Goal: Information Seeking & Learning: Learn about a topic

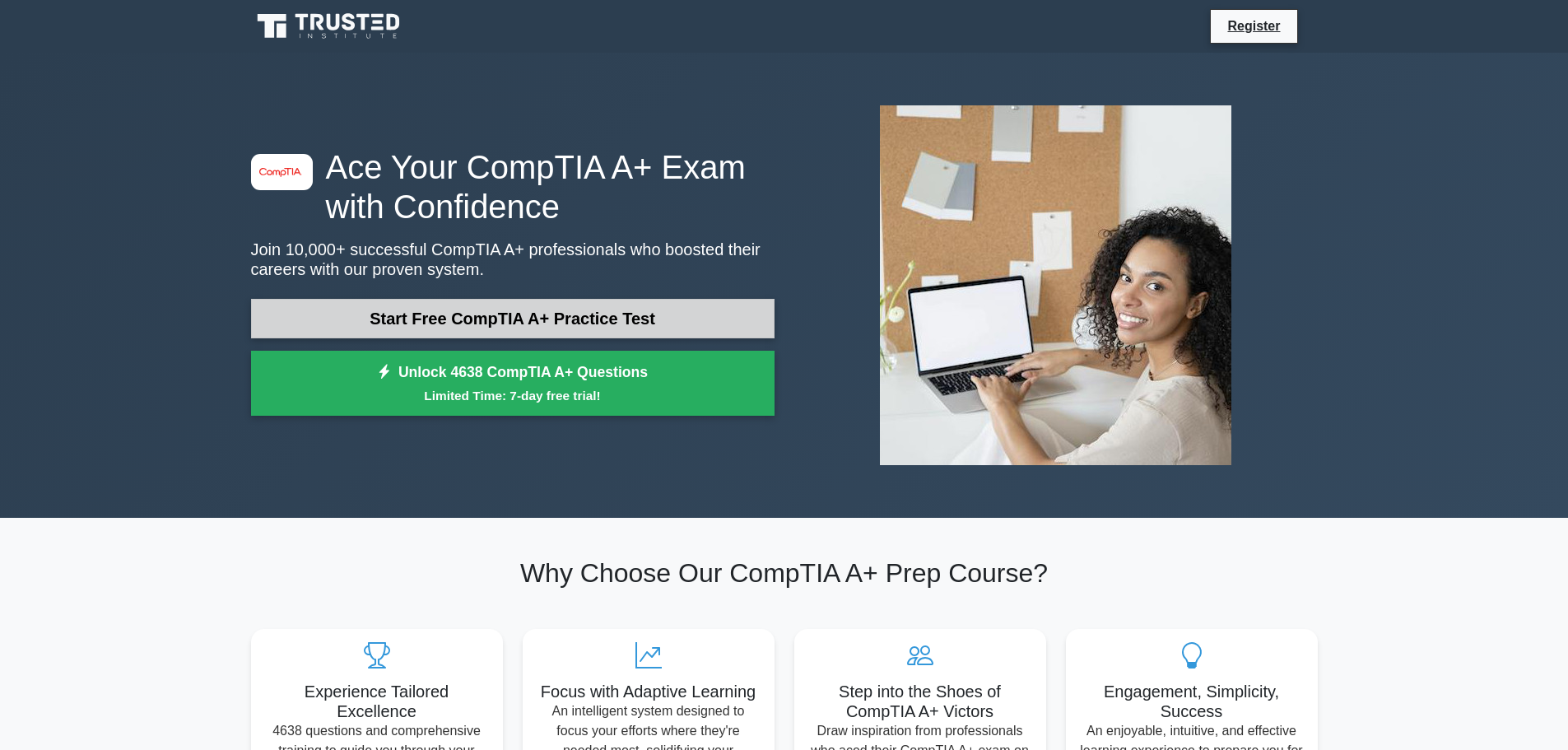
click at [447, 311] on link "Start Free CompTIA A+ Practice Test" at bounding box center [513, 318] width 524 height 40
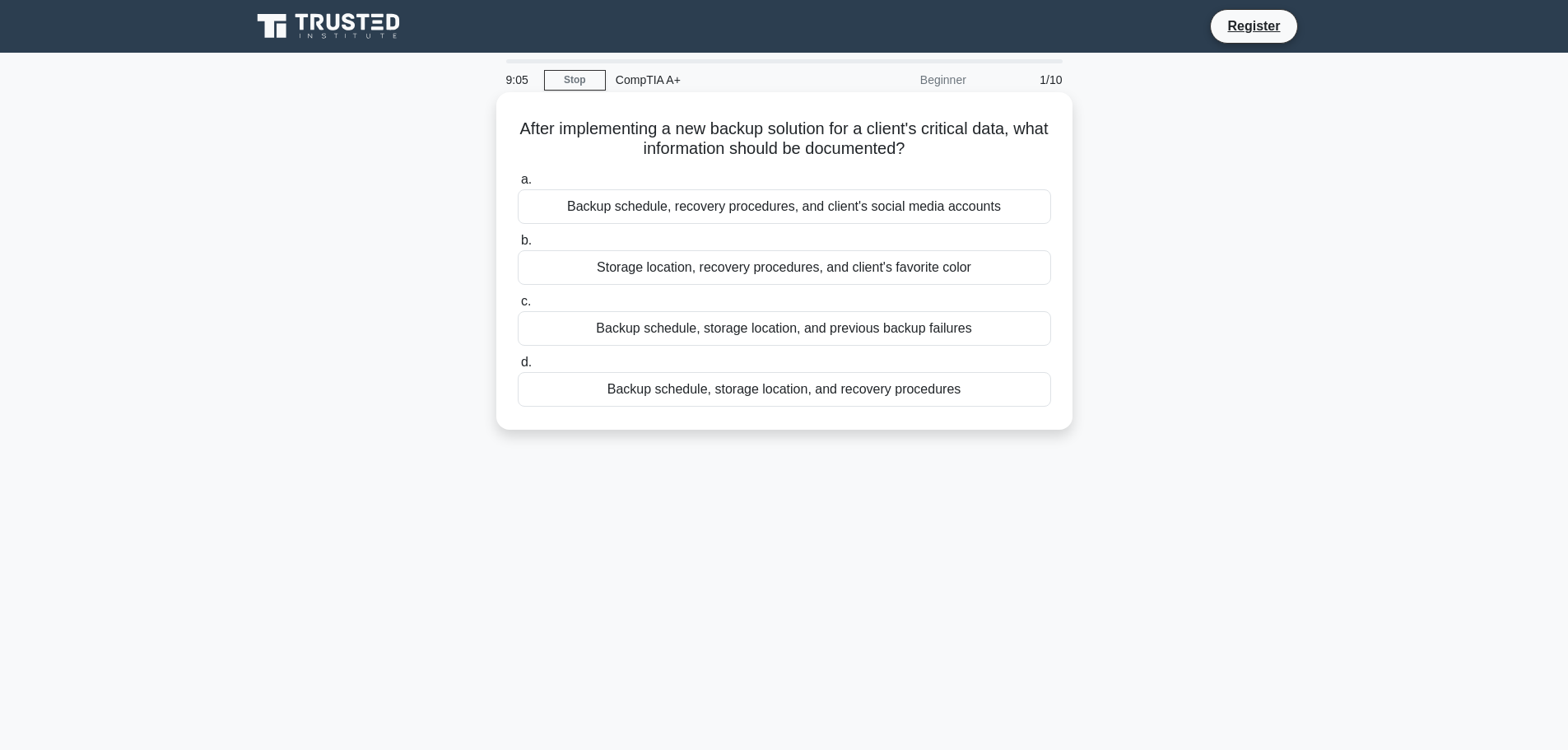
click at [708, 390] on div "Backup schedule, storage location, and recovery procedures" at bounding box center [784, 389] width 533 height 34
click at [518, 368] on input "d. Backup schedule, storage location, and recovery procedures" at bounding box center [518, 363] width 0 height 11
click at [656, 210] on div "To provide temporary power during outages" at bounding box center [784, 206] width 533 height 34
click at [518, 185] on input "a. To provide temporary power during outages" at bounding box center [518, 180] width 0 height 11
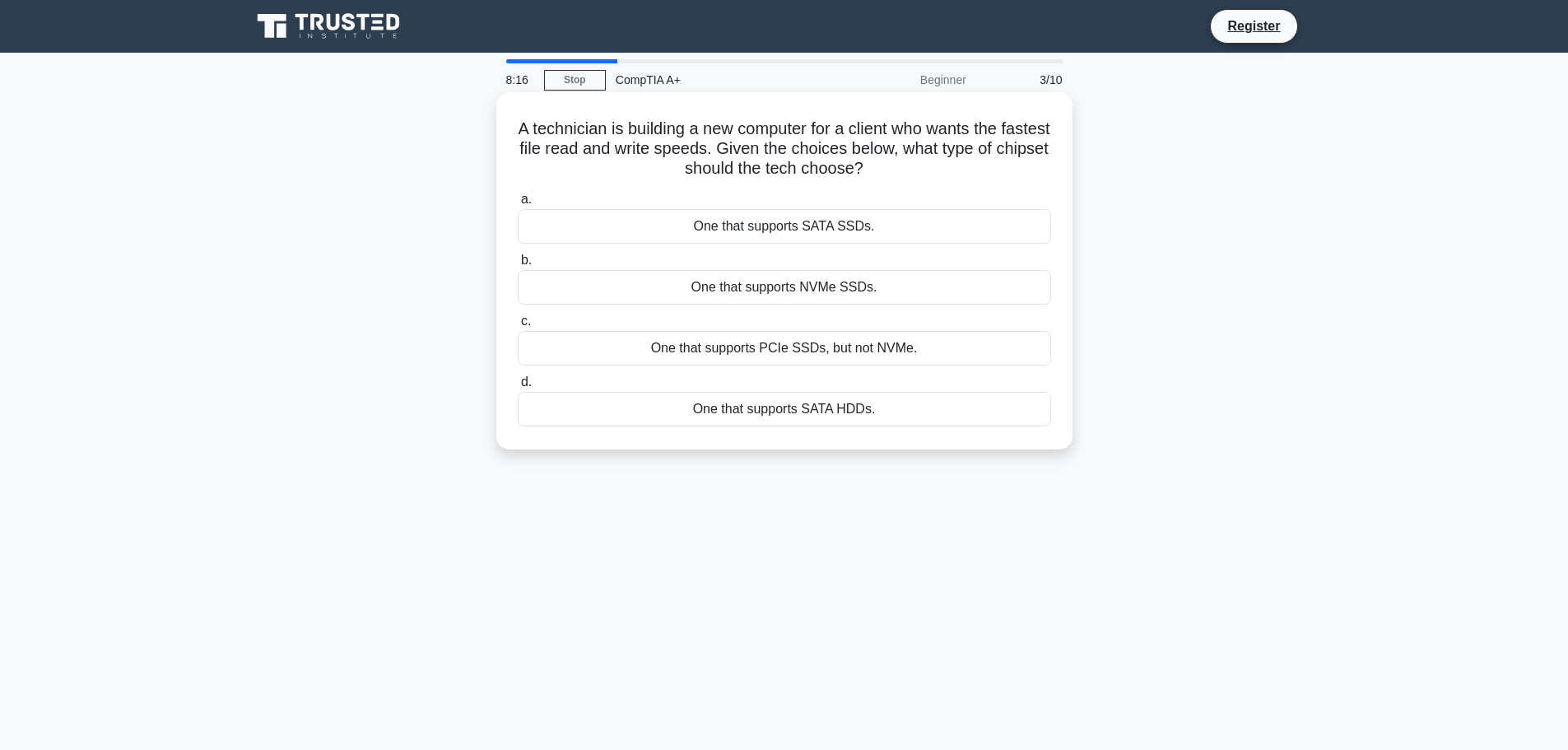
click at [682, 285] on div "One that supports NVMe SSDs." at bounding box center [784, 287] width 533 height 34
click at [518, 266] on input "b. One that supports NVMe SSDs." at bounding box center [518, 261] width 0 height 11
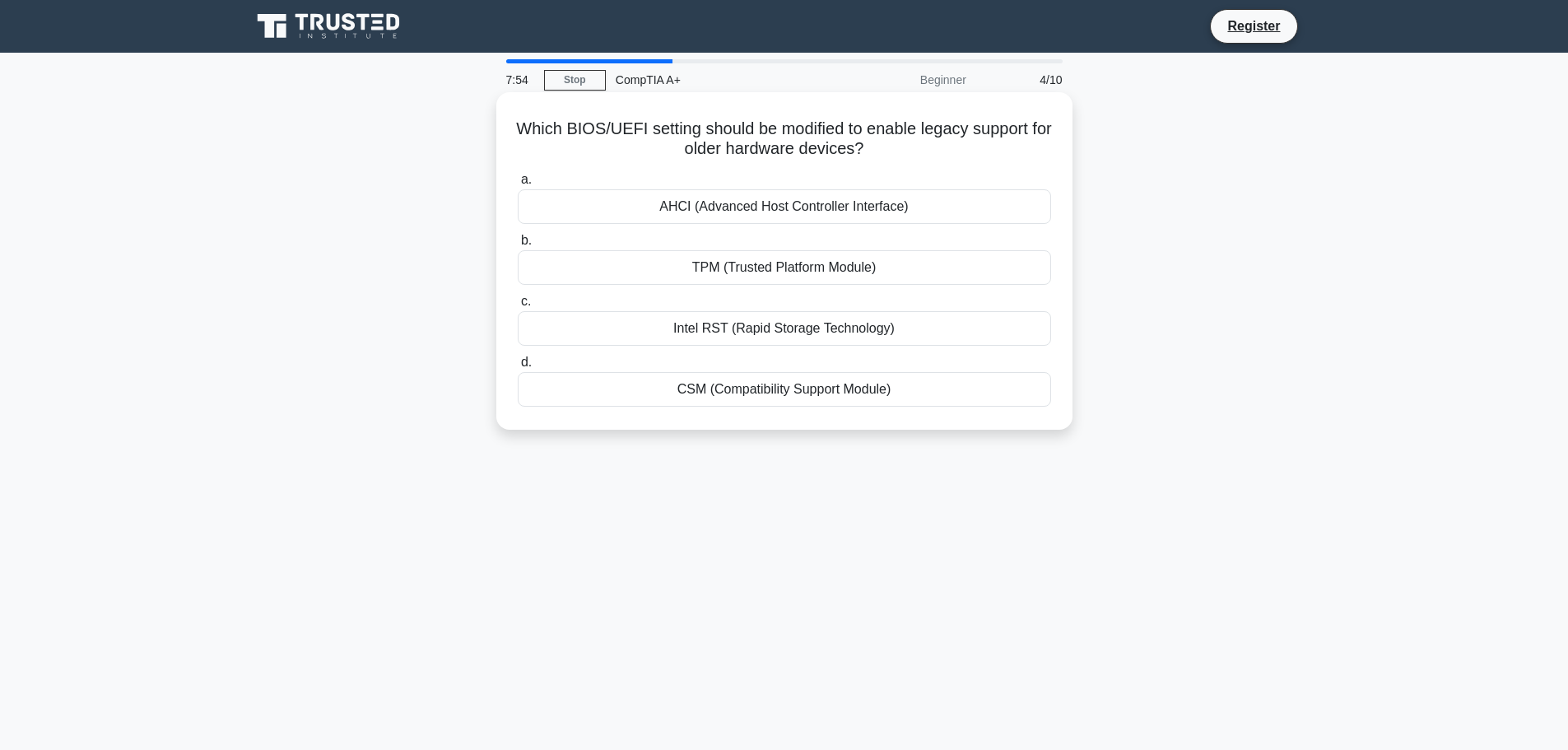
click at [670, 390] on div "CSM (Compatibility Support Module)" at bounding box center [784, 389] width 533 height 34
click at [518, 368] on input "d. CSM (Compatibility Support Module)" at bounding box center [518, 363] width 0 height 11
drag, startPoint x: 532, startPoint y: 130, endPoint x: 938, endPoint y: 151, distance: 406.5
click at [938, 151] on h5 "A USB printer is only printing partial pages on every print job. What should be…" at bounding box center [784, 139] width 537 height 42
copy h5 "A USB printer is only printing partial pages on every print job. What should be…"
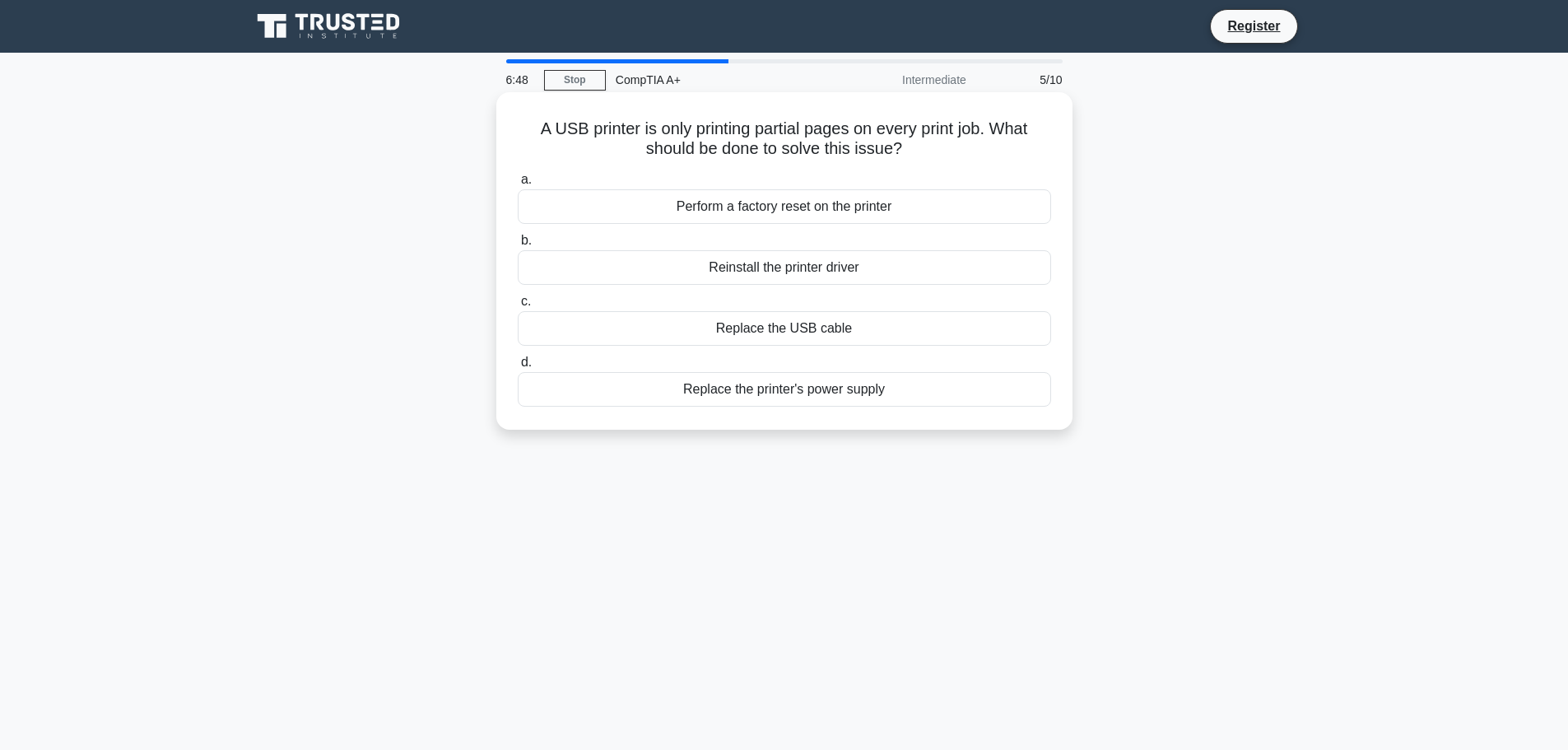
click at [799, 277] on div "Reinstall the printer driver" at bounding box center [784, 267] width 533 height 34
click at [518, 246] on input "b. Reinstall the printer driver" at bounding box center [518, 241] width 0 height 11
click at [706, 209] on div "Intel VT-x / AMD-V" at bounding box center [784, 206] width 533 height 34
click at [518, 185] on input "a. Intel VT-x / AMD-V" at bounding box center [518, 180] width 0 height 11
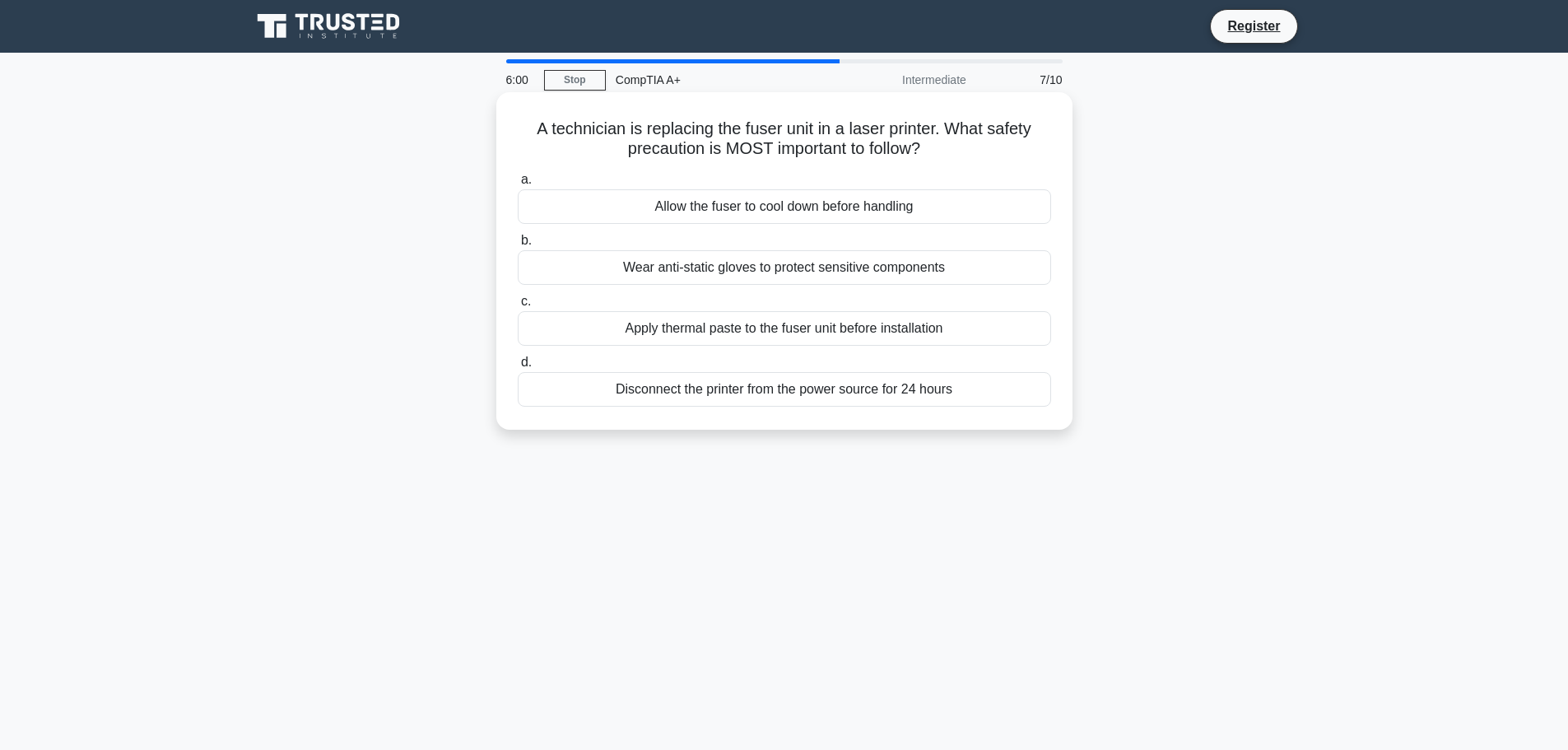
click at [662, 202] on div "Allow the fuser to cool down before handling" at bounding box center [784, 206] width 533 height 34
click at [518, 185] on input "a. Allow the fuser to cool down before handling" at bounding box center [518, 180] width 0 height 11
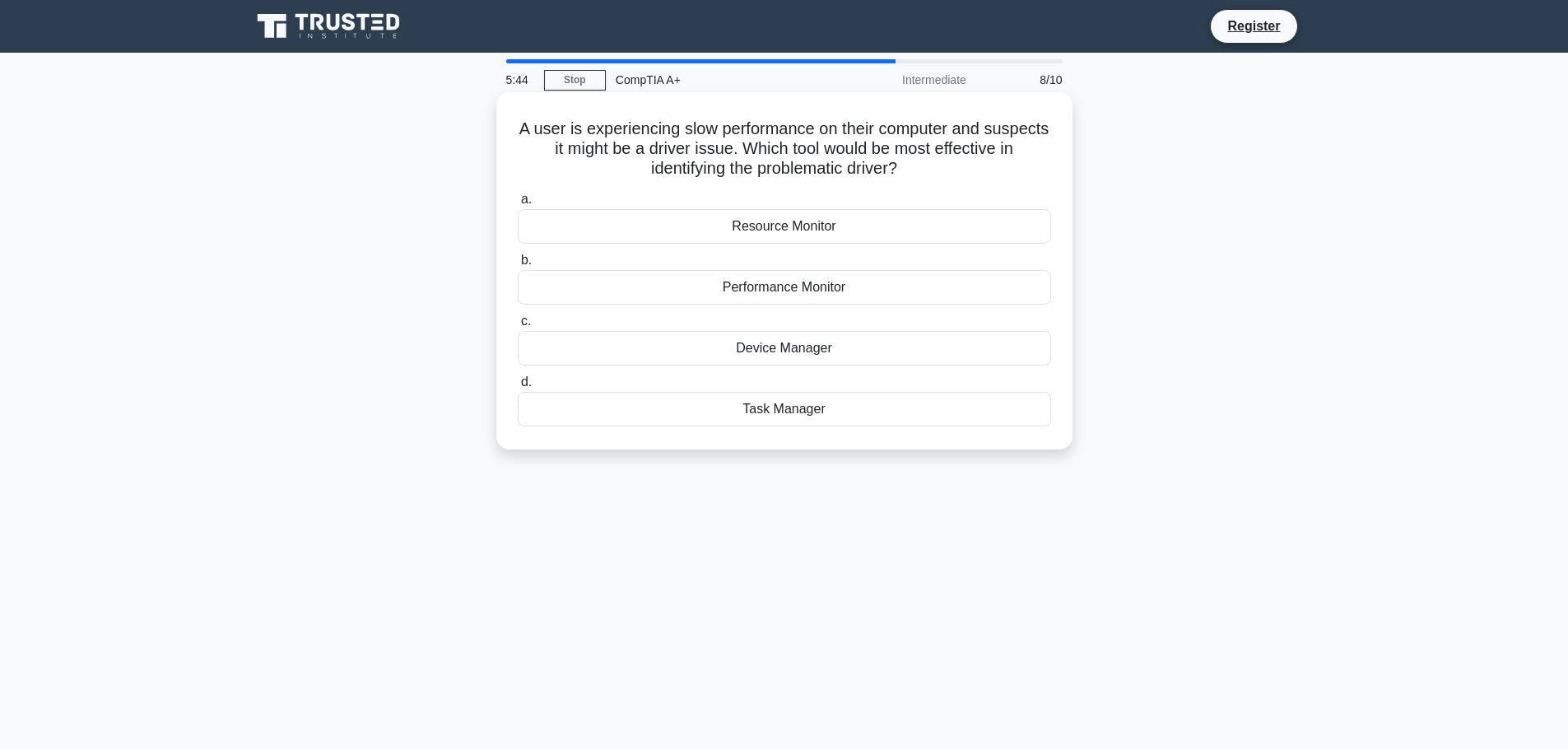
click at [719, 350] on div "Device Manager" at bounding box center [784, 348] width 533 height 34
click at [518, 327] on input "c. Device Manager" at bounding box center [518, 321] width 0 height 11
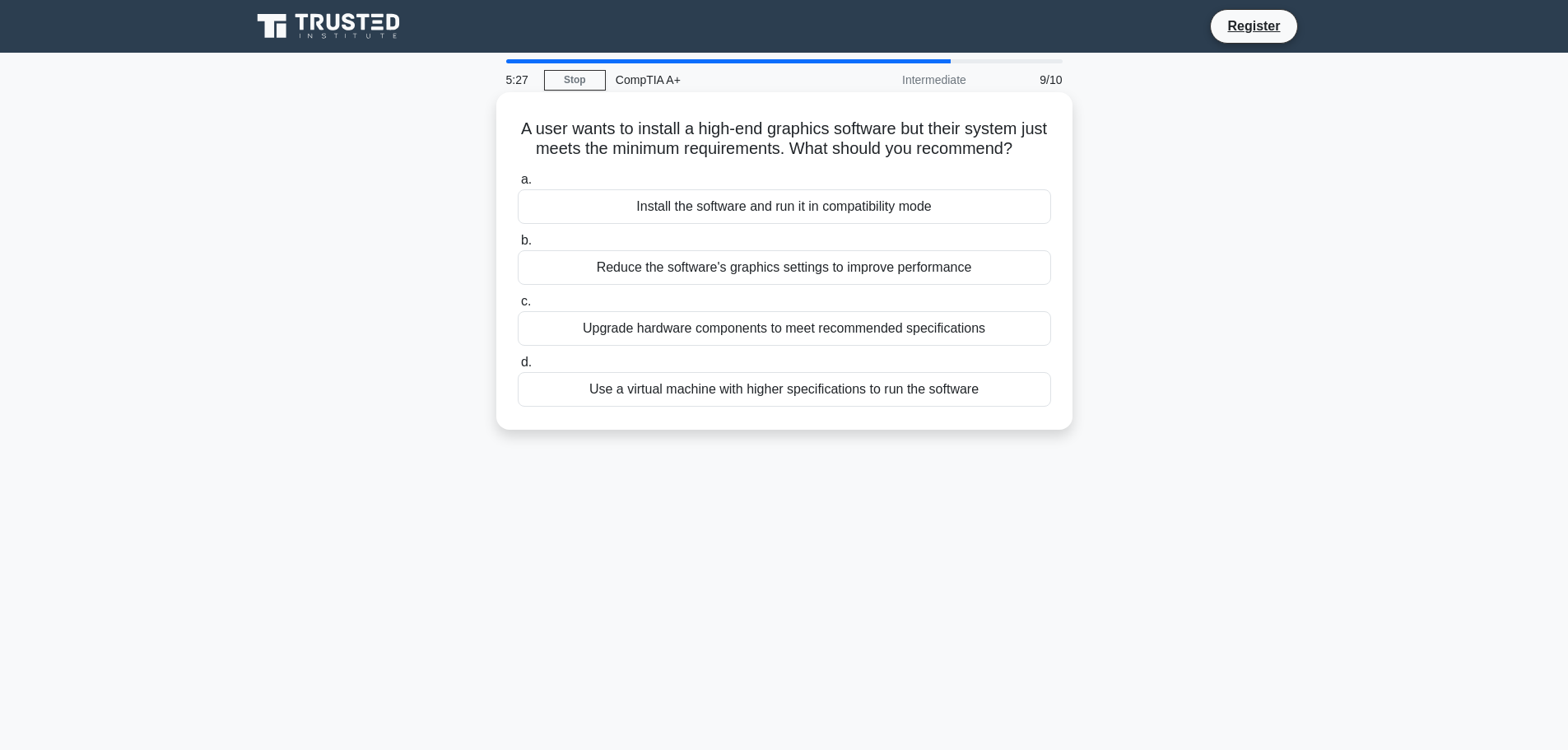
click at [564, 346] on div "Upgrade hardware components to meet recommended specifications" at bounding box center [784, 328] width 533 height 34
click at [518, 307] on input "c. Upgrade hardware components to meet recommended specifications" at bounding box center [518, 302] width 0 height 11
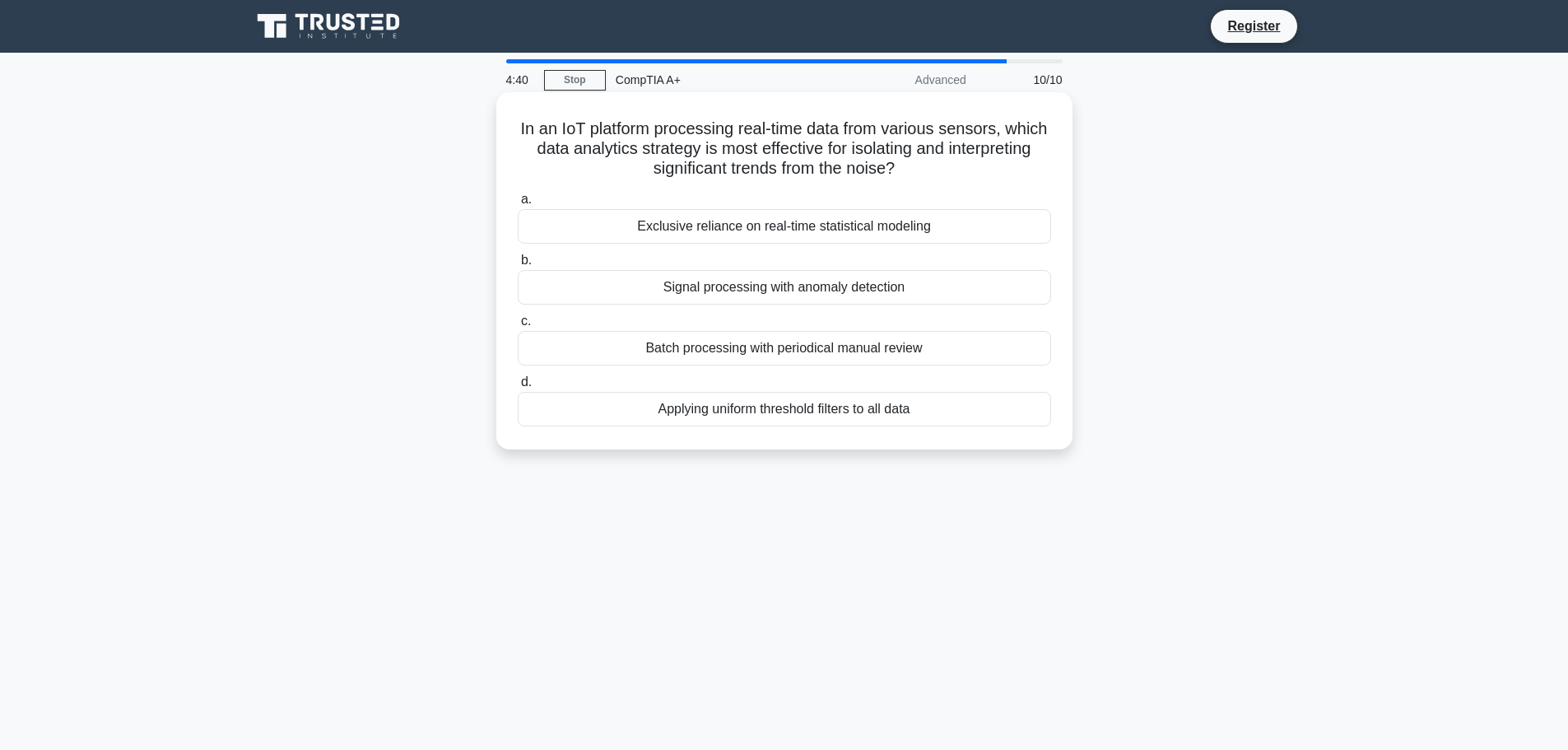
click at [626, 351] on div "Batch processing with periodical manual review" at bounding box center [784, 348] width 533 height 34
click at [518, 327] on input "c. Batch processing with periodical manual review" at bounding box center [518, 321] width 0 height 11
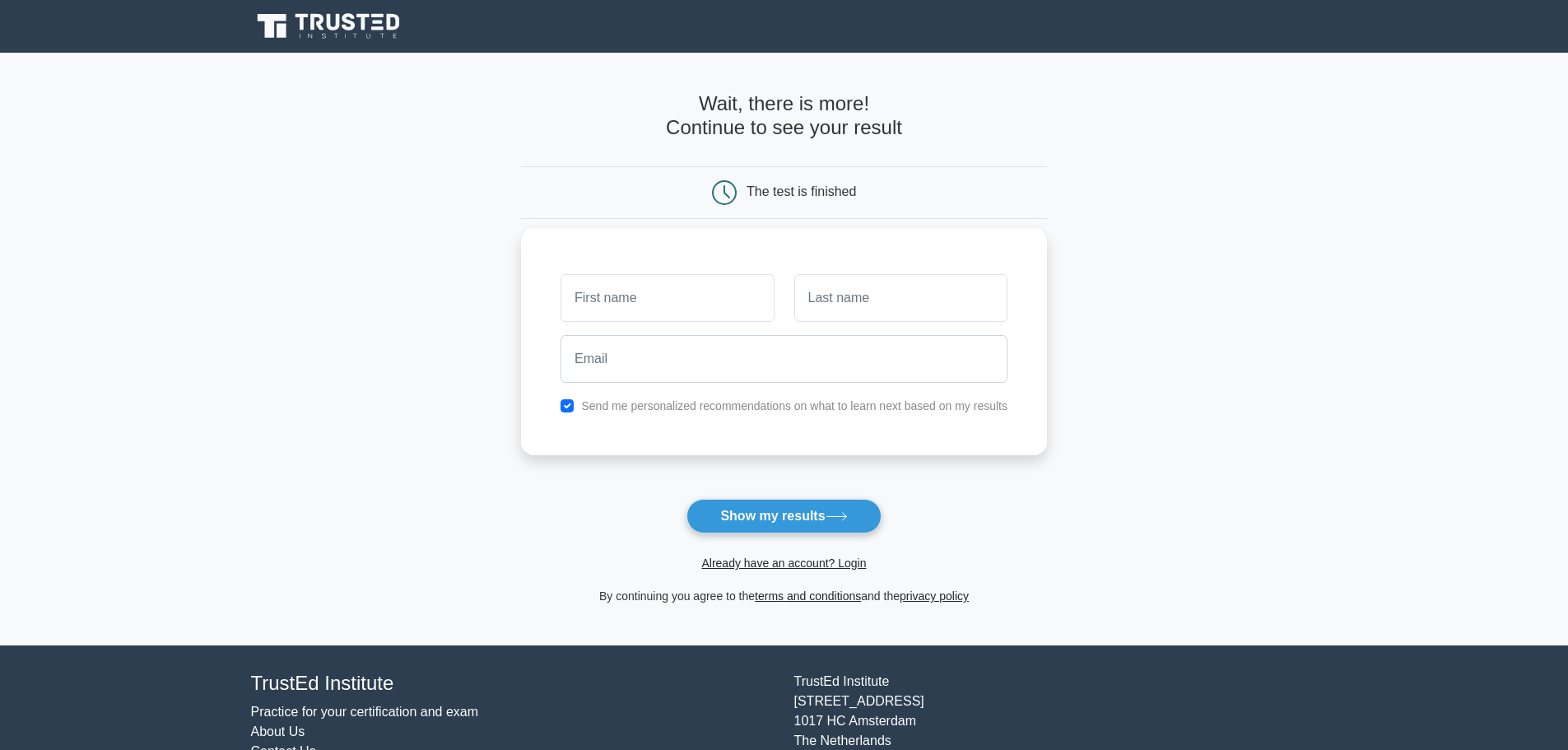
click at [652, 302] on input "text" at bounding box center [667, 298] width 213 height 48
type input "Shaheen"
click at [822, 298] on input "text" at bounding box center [900, 298] width 213 height 48
type input "[PERSON_NAME]"
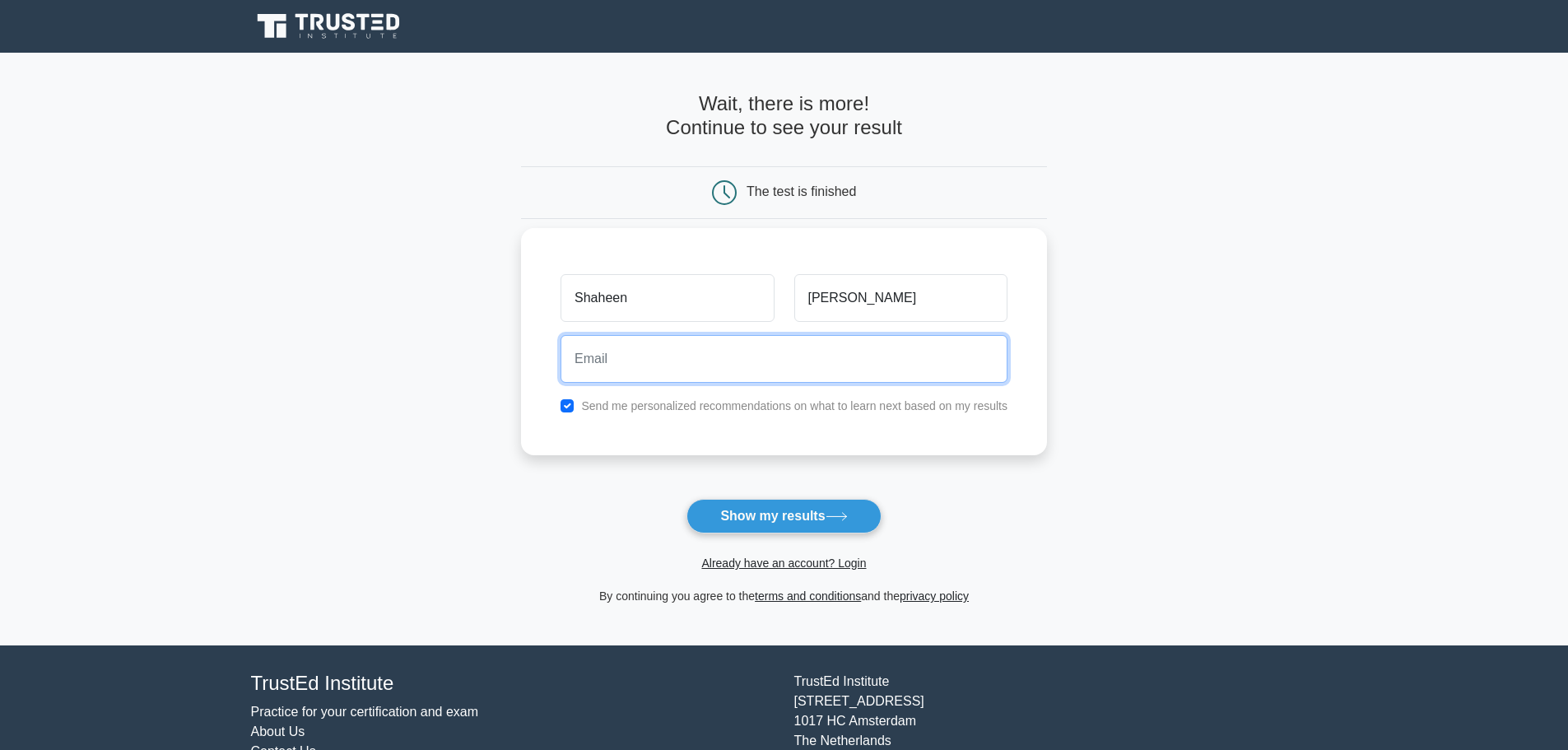
click at [827, 377] on input "email" at bounding box center [784, 359] width 447 height 48
type input "[EMAIL_ADDRESS][DOMAIN_NAME]"
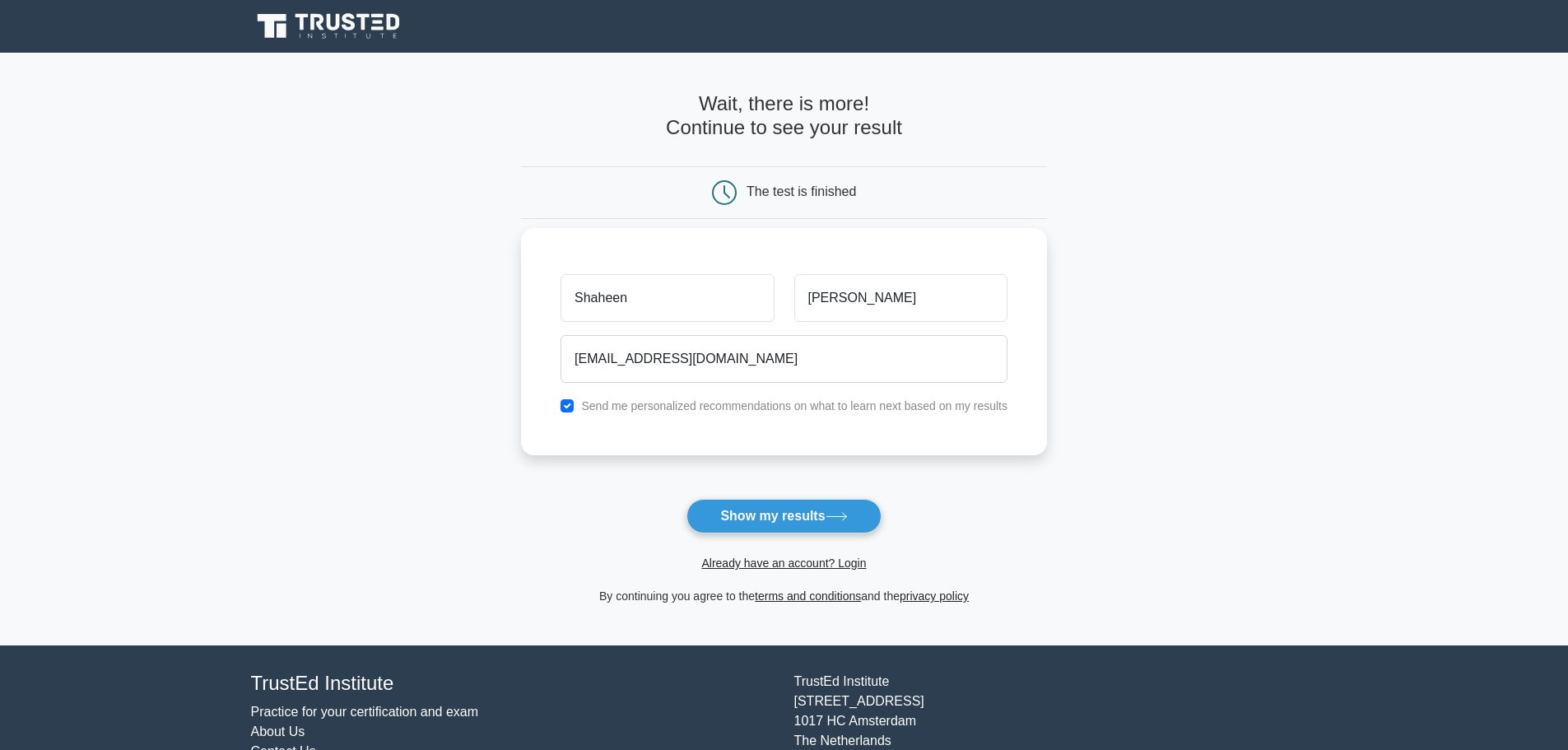
click at [732, 415] on div "Send me personalized recommendations on what to learn next based on my results" at bounding box center [784, 406] width 467 height 19
click at [573, 409] on input "checkbox" at bounding box center [567, 405] width 13 height 13
checkbox input "false"
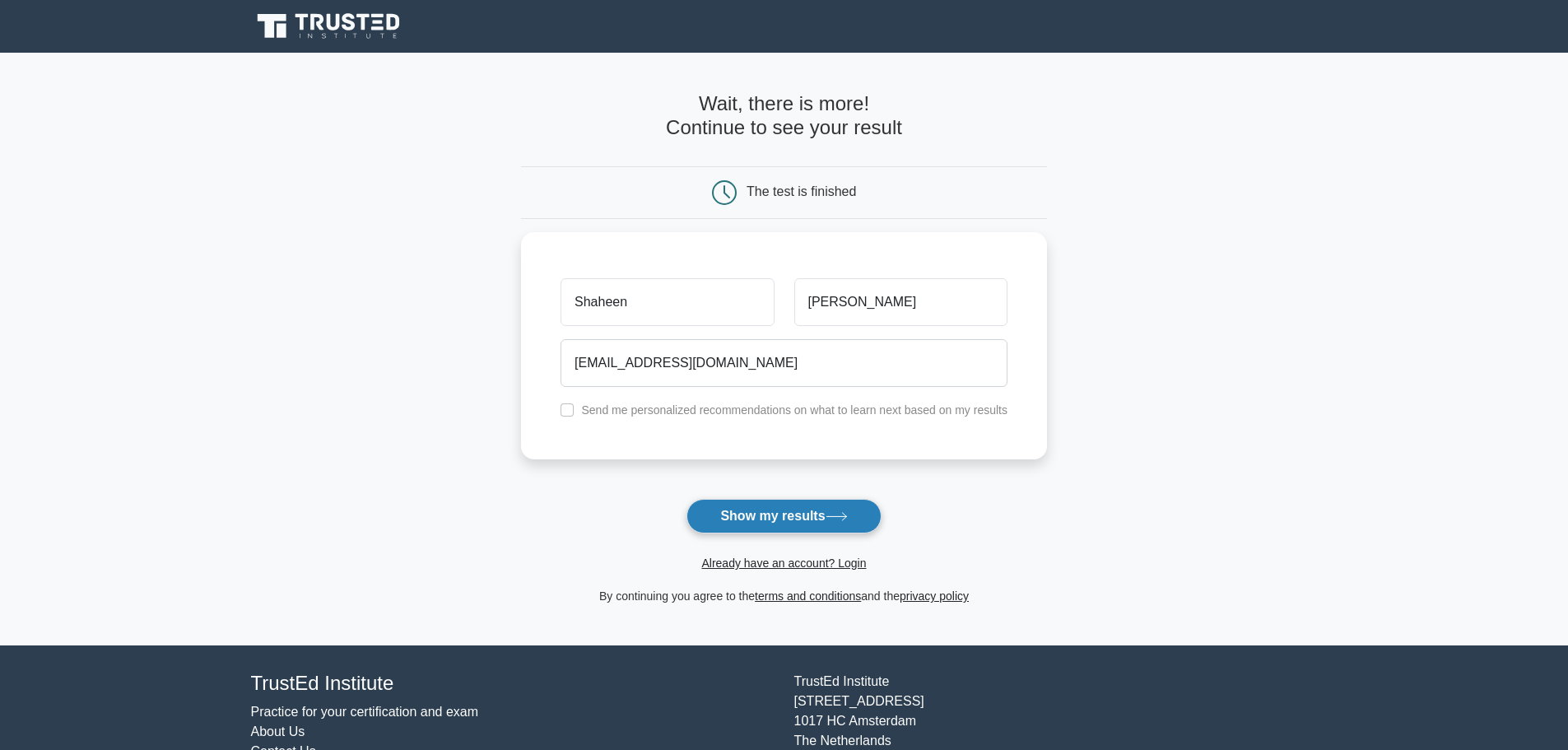
click at [756, 522] on button "Show my results" at bounding box center [784, 516] width 195 height 34
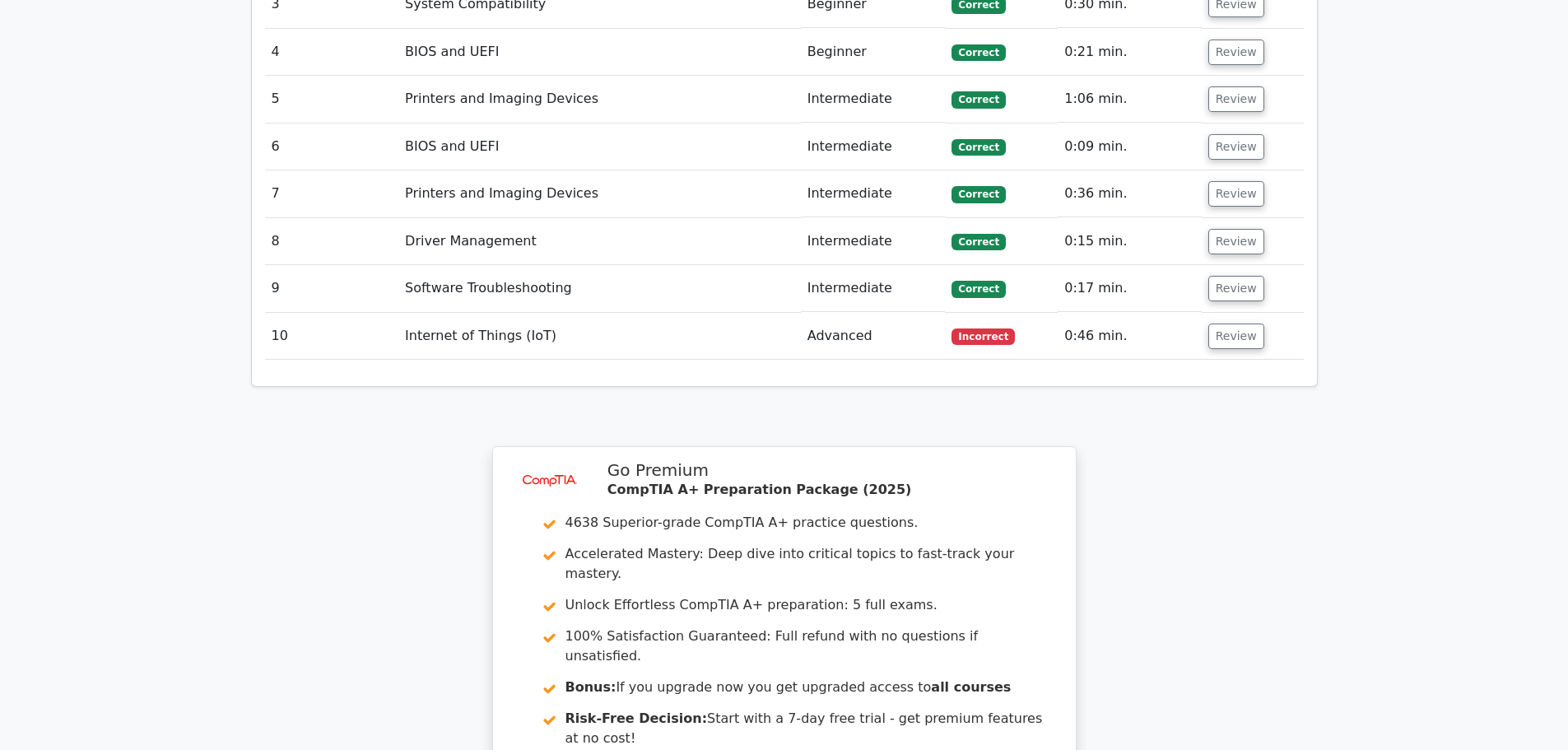
scroll to position [2543, 0]
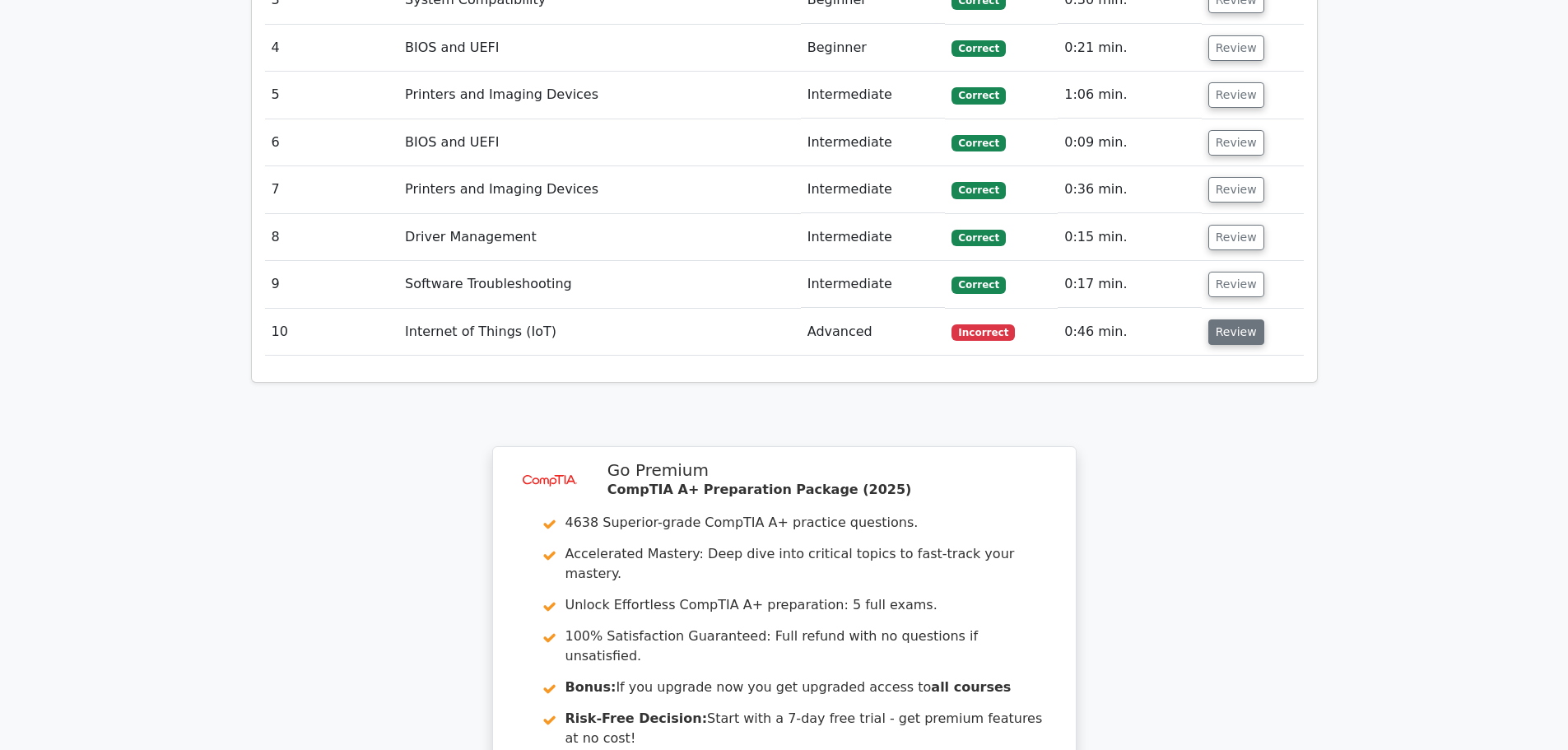
click at [1225, 319] on button "Review" at bounding box center [1235, 332] width 56 height 26
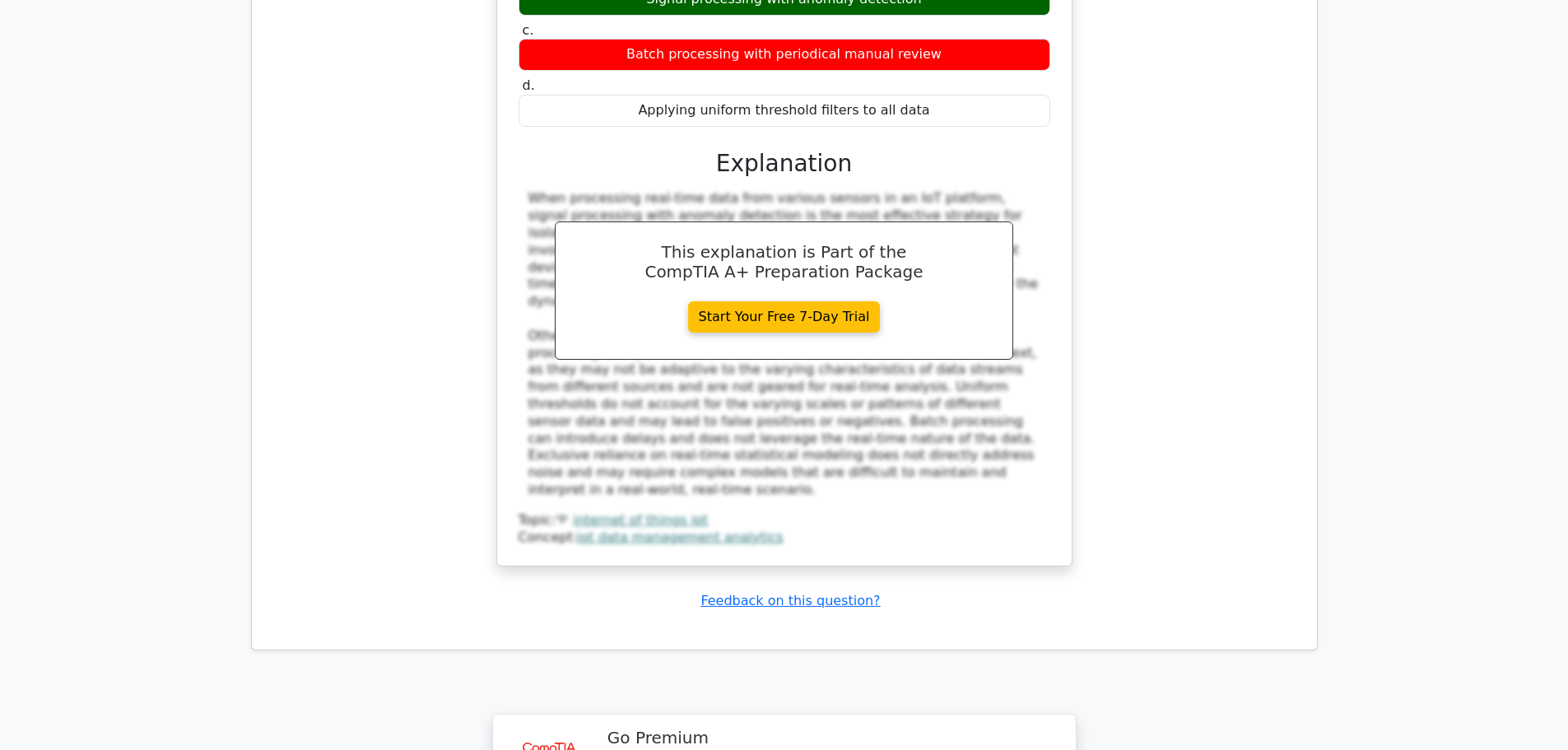
scroll to position [3085, 0]
click at [1198, 189] on div "In an IoT platform processing real-time data from various sensors, which data a…" at bounding box center [784, 200] width 1039 height 772
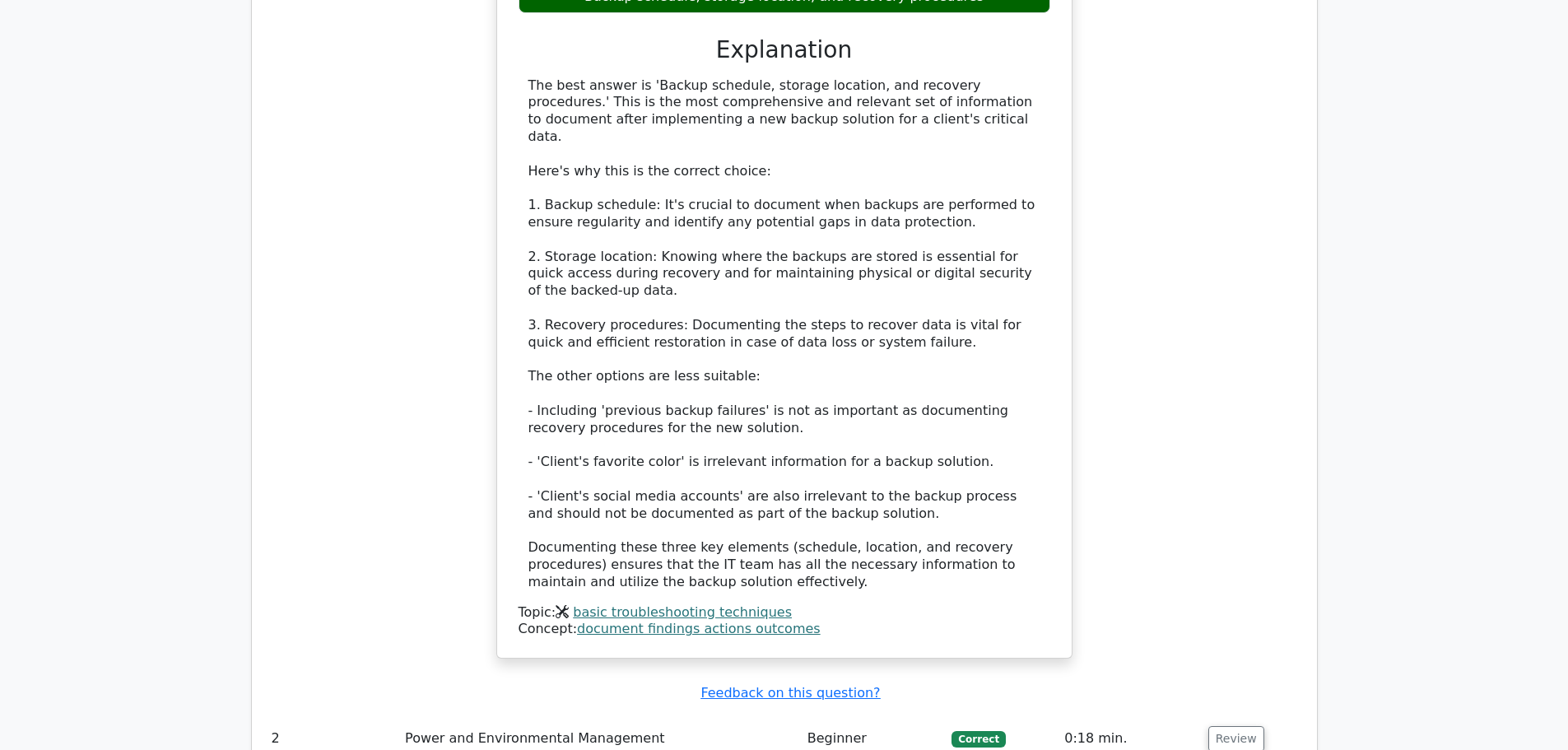
scroll to position [1676, 0]
